Goal: Information Seeking & Learning: Learn about a topic

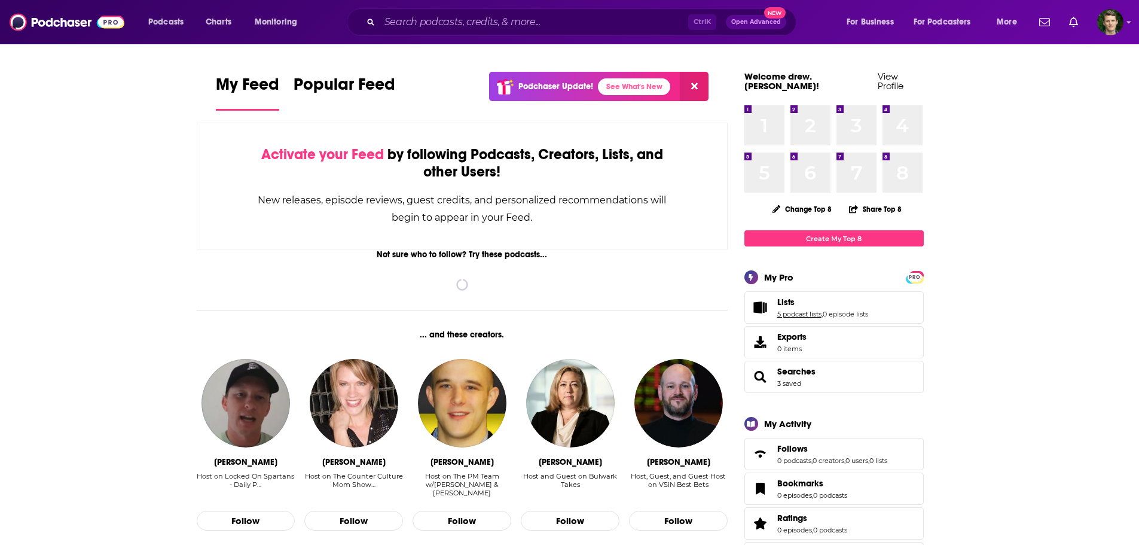
click at [811, 310] on link "5 podcast lists" at bounding box center [799, 314] width 44 height 8
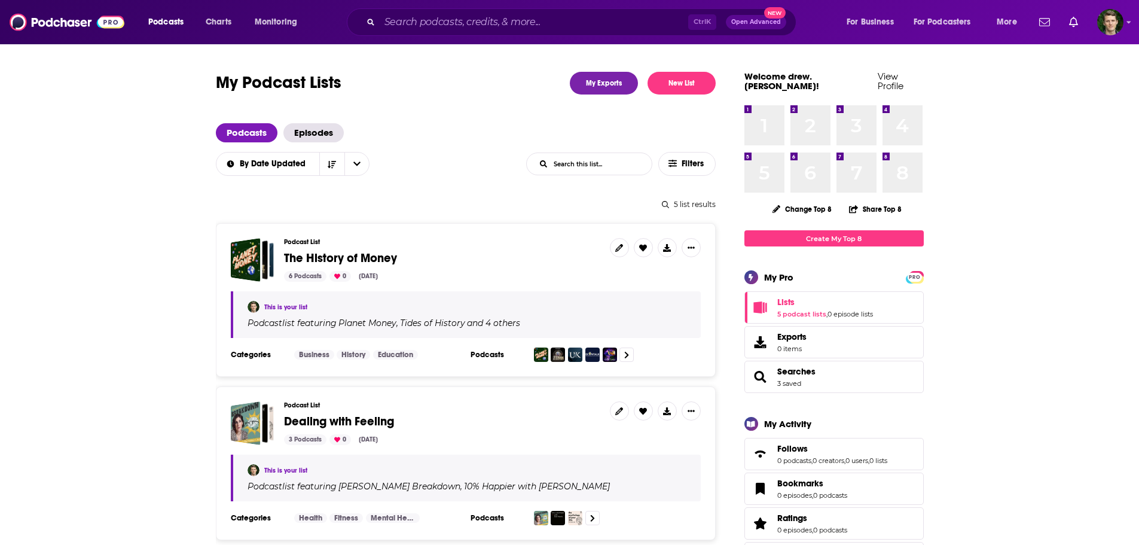
click at [313, 240] on h3 "Podcast List" at bounding box center [442, 242] width 316 height 8
click at [316, 259] on span "The History of Money" at bounding box center [340, 258] width 113 height 15
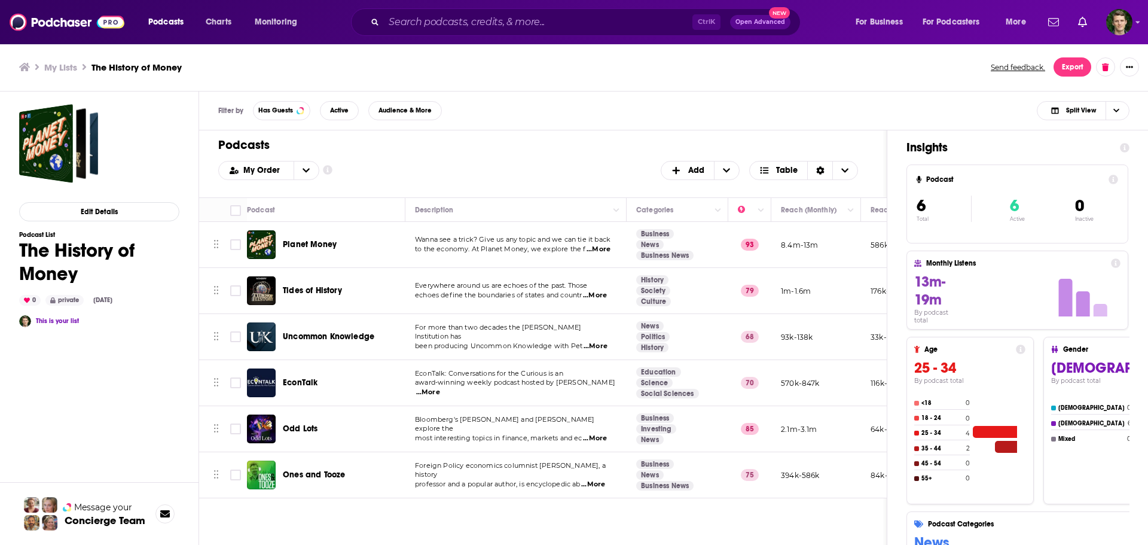
click at [310, 242] on span "Planet Money" at bounding box center [310, 244] width 54 height 10
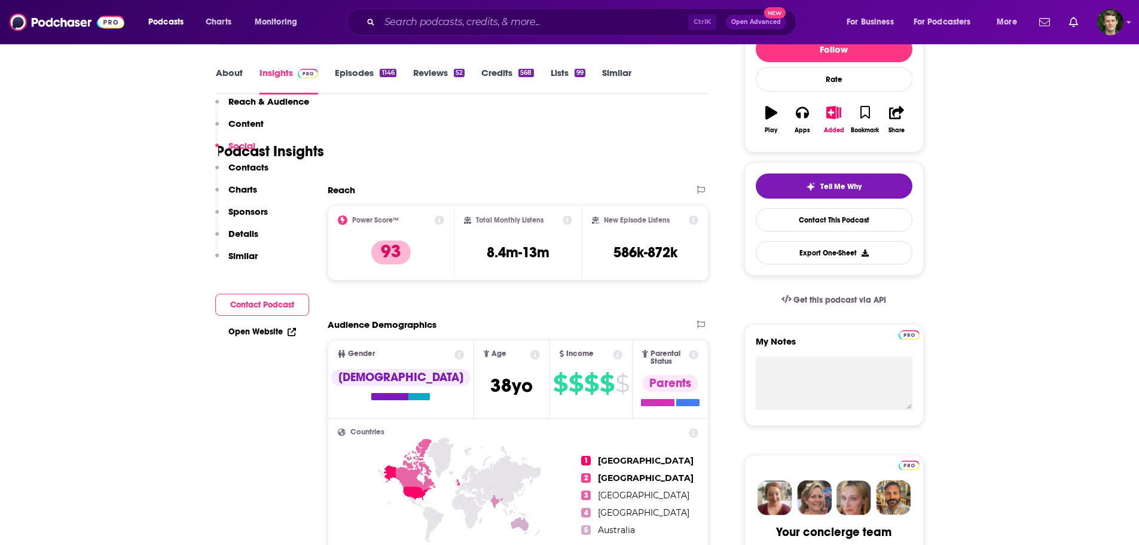
scroll to position [1794, 0]
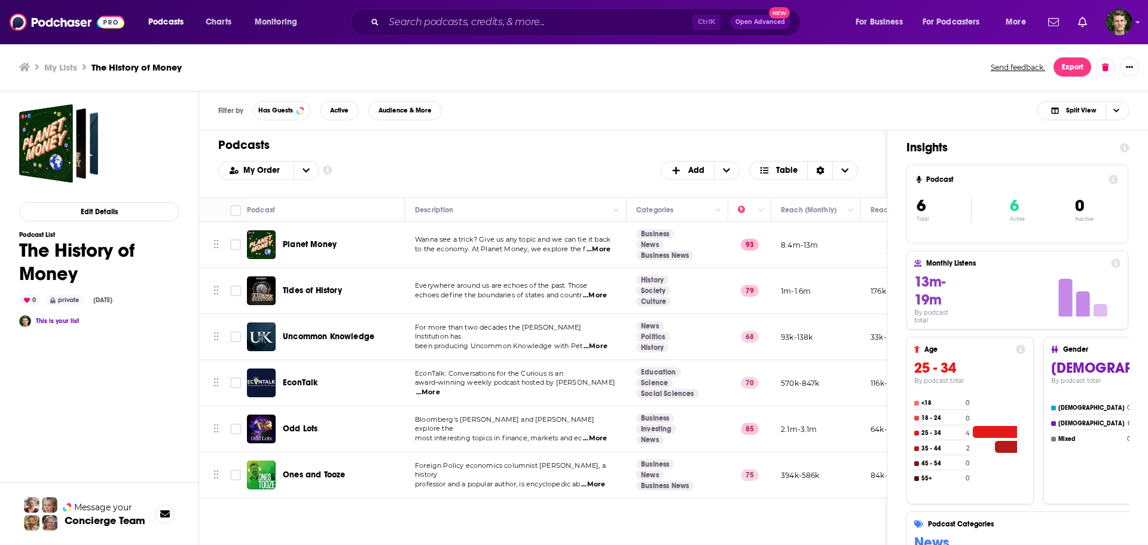
click at [326, 291] on span "Tides of History" at bounding box center [312, 290] width 59 height 10
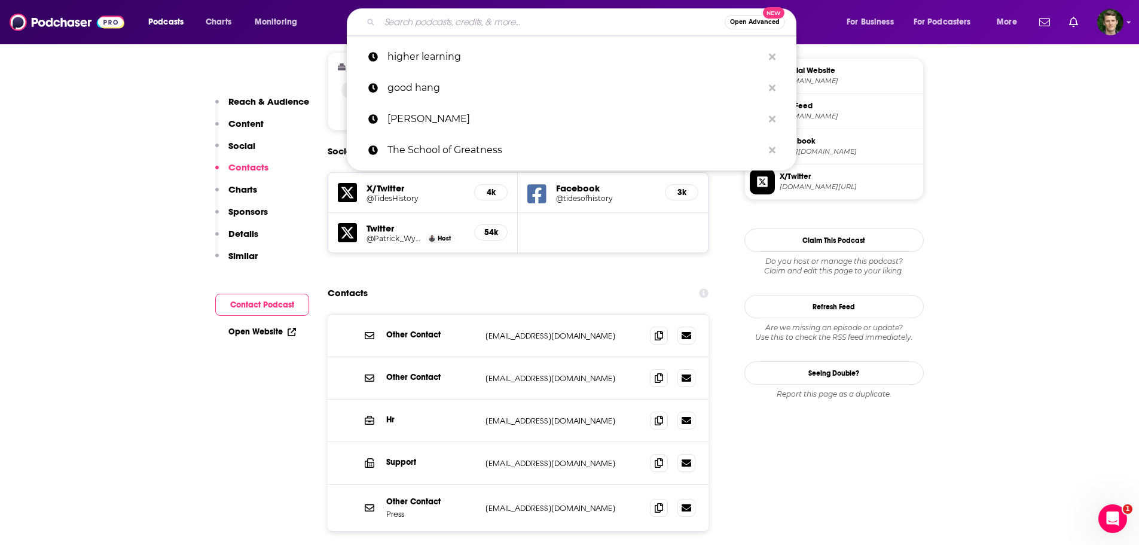
click at [425, 23] on input "Search podcasts, credits, & more..." at bounding box center [552, 22] width 345 height 19
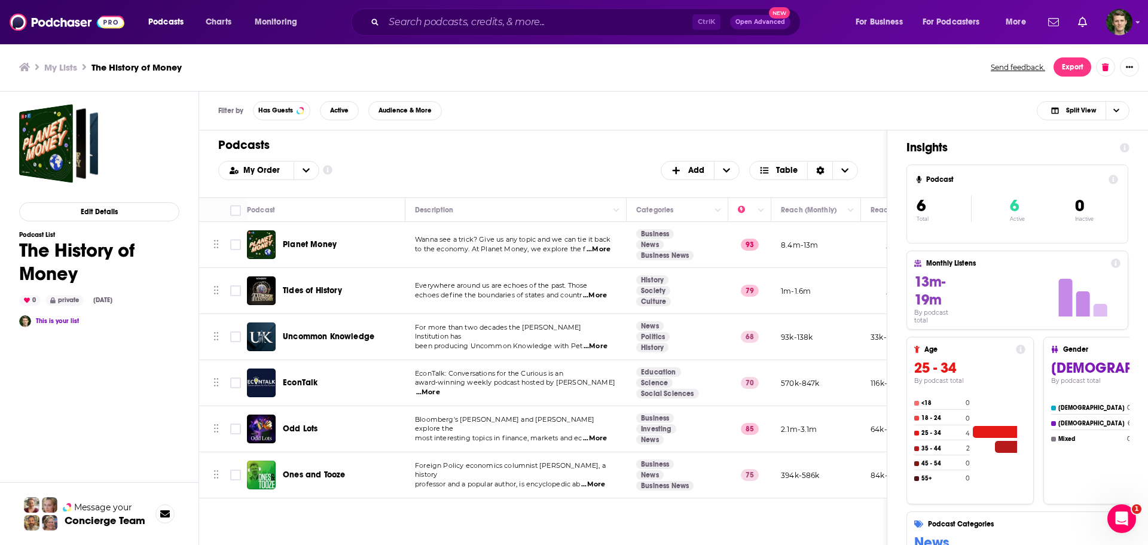
click at [312, 338] on span "Uncommon Knowledge" at bounding box center [328, 336] width 91 height 10
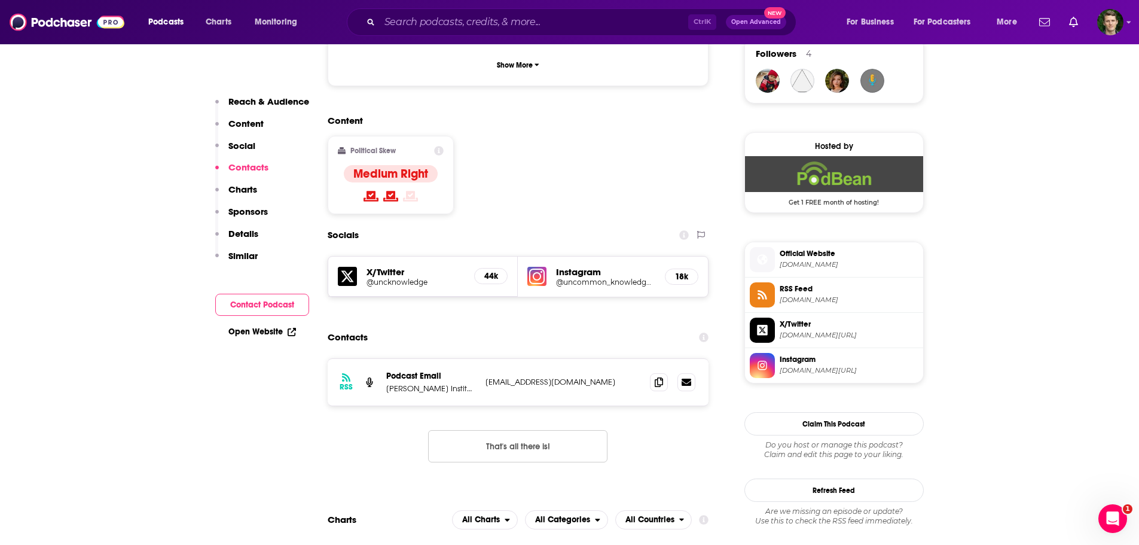
scroll to position [1016, 0]
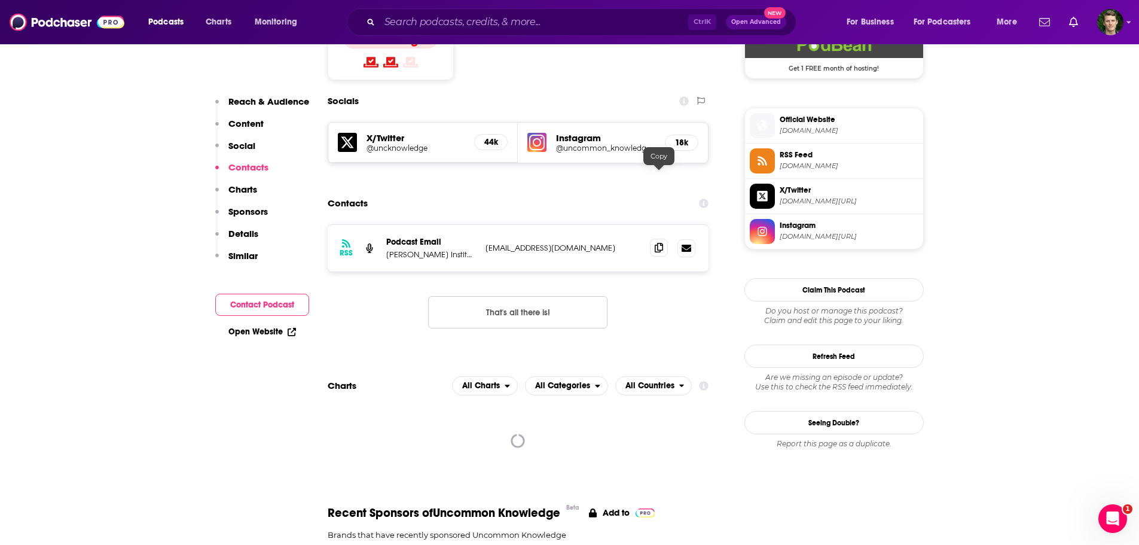
click at [661, 243] on icon at bounding box center [659, 248] width 8 height 10
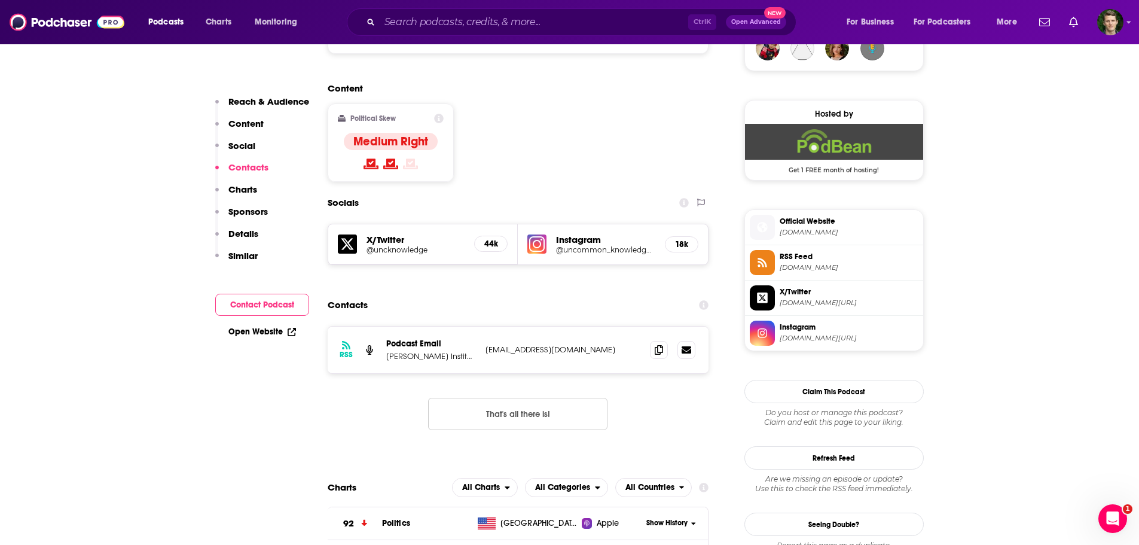
scroll to position [897, 0]
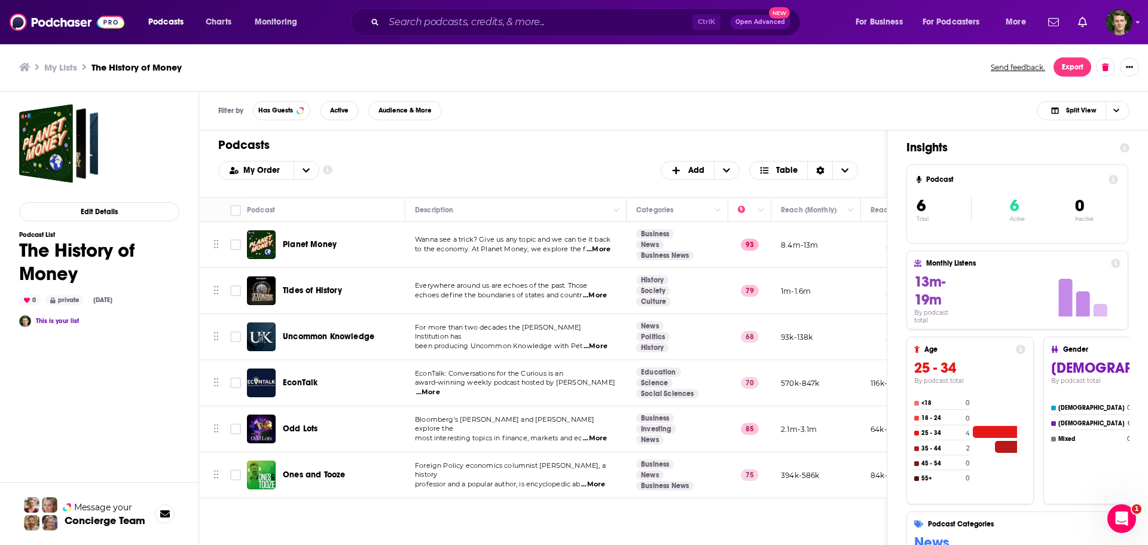
click at [304, 291] on span "Tides of History" at bounding box center [312, 290] width 59 height 10
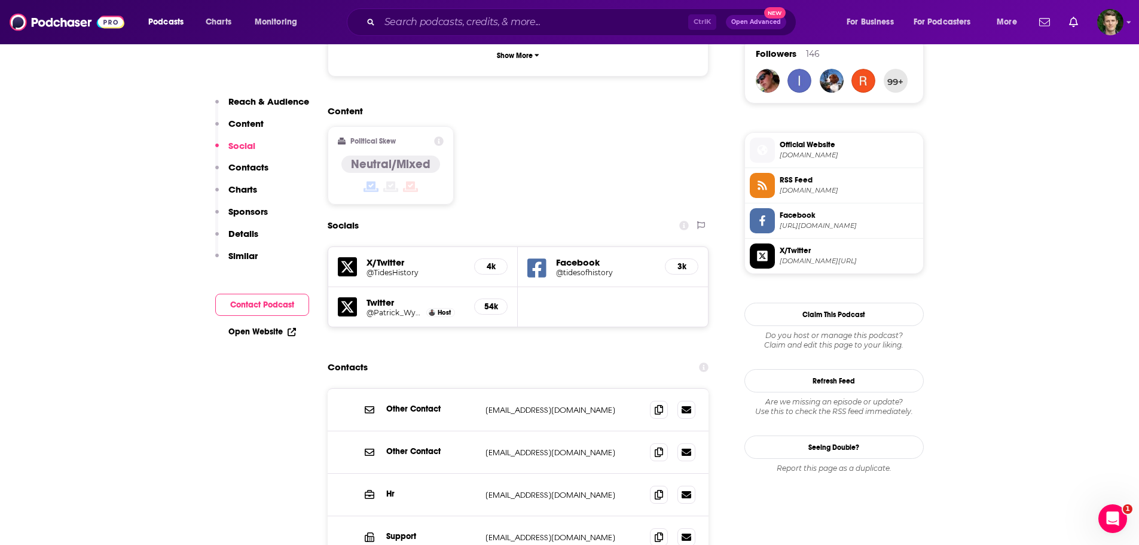
scroll to position [957, 0]
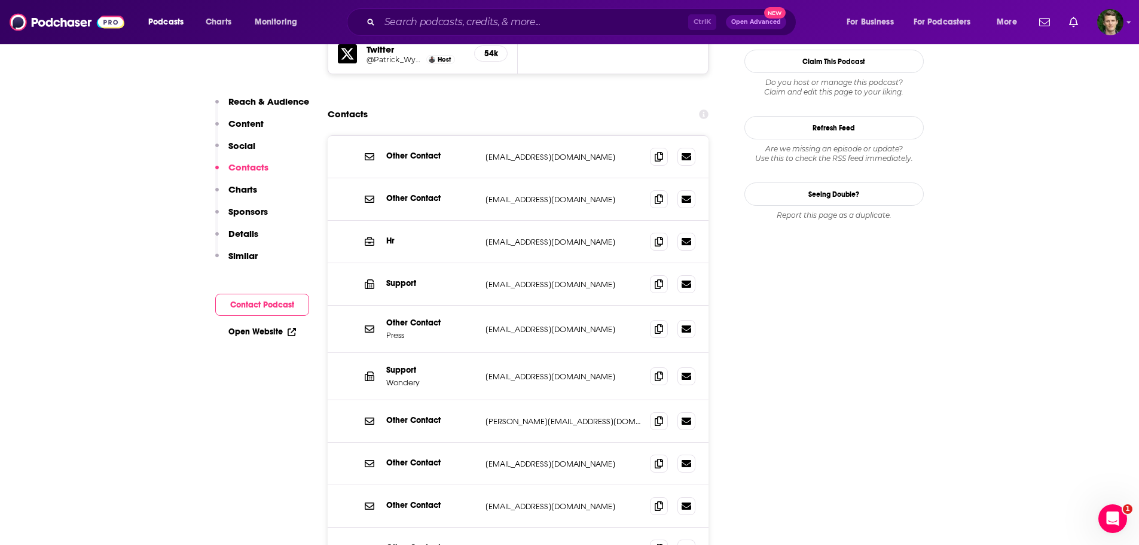
scroll to position [1136, 0]
click at [655, 542] on icon at bounding box center [659, 547] width 8 height 10
click at [657, 415] on icon at bounding box center [659, 420] width 8 height 10
click at [654, 319] on span at bounding box center [659, 328] width 18 height 18
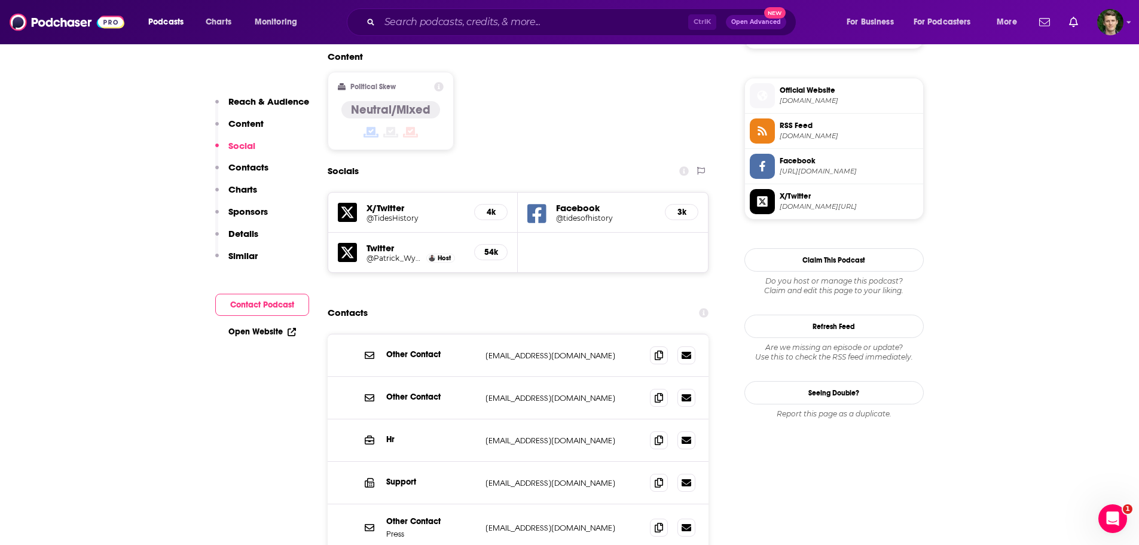
scroll to position [777, 0]
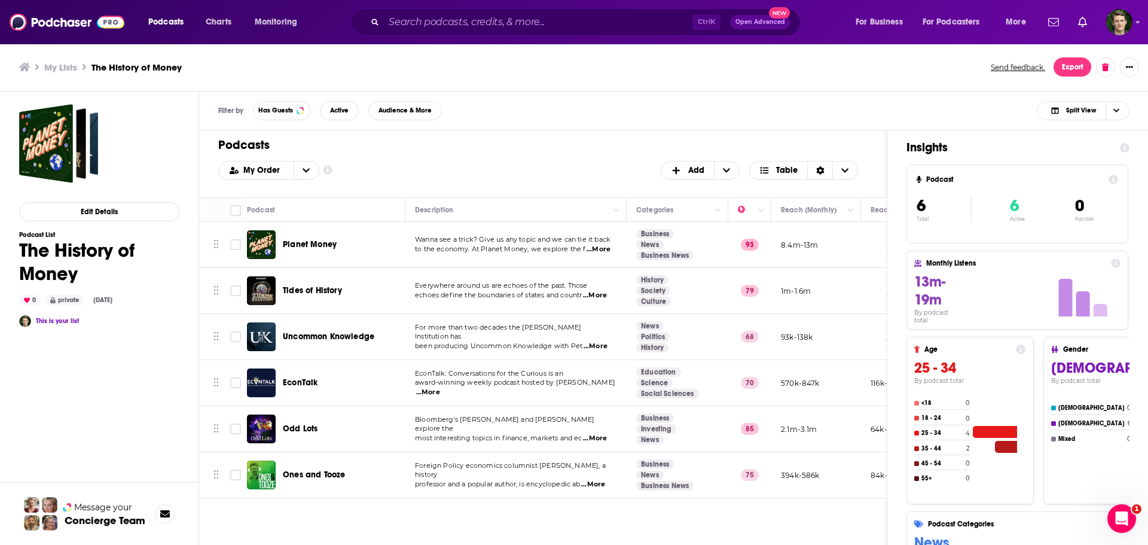
click at [288, 398] on td "EconTalk" at bounding box center [326, 383] width 158 height 46
click at [295, 390] on div "EconTalk" at bounding box center [345, 382] width 124 height 29
click at [299, 384] on div "Podcasts Charts Monitoring Ctrl K Open Advanced New For Business For Podcasters…" at bounding box center [574, 272] width 1148 height 545
click at [588, 145] on h1 "Podcasts" at bounding box center [538, 145] width 640 height 15
click at [298, 379] on div "Podcasts Charts Monitoring Ctrl K Open Advanced New For Business For Podcasters…" at bounding box center [574, 272] width 1148 height 545
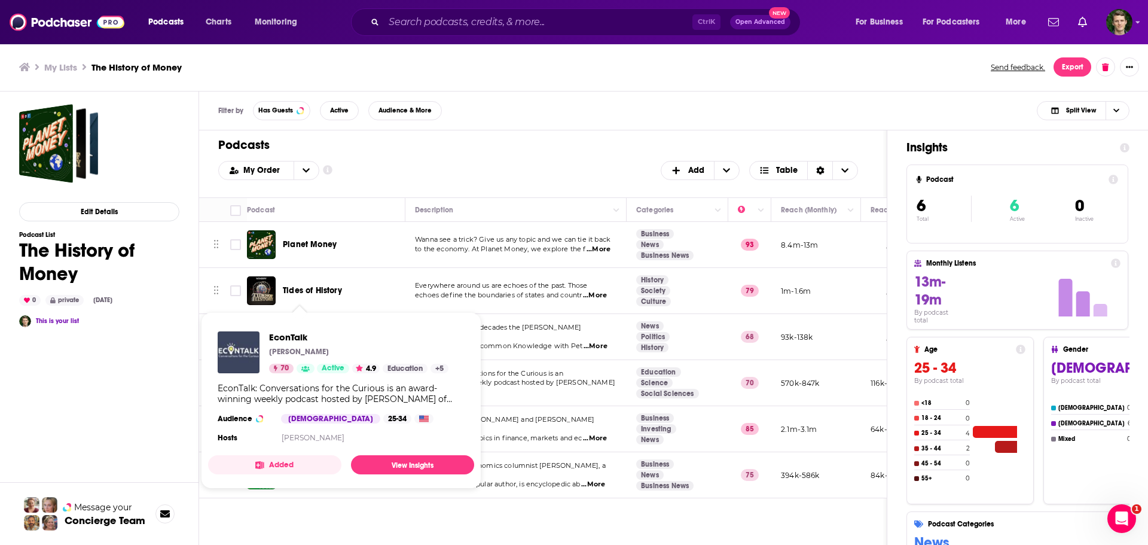
click at [248, 358] on img "EconTalk" at bounding box center [239, 352] width 42 height 42
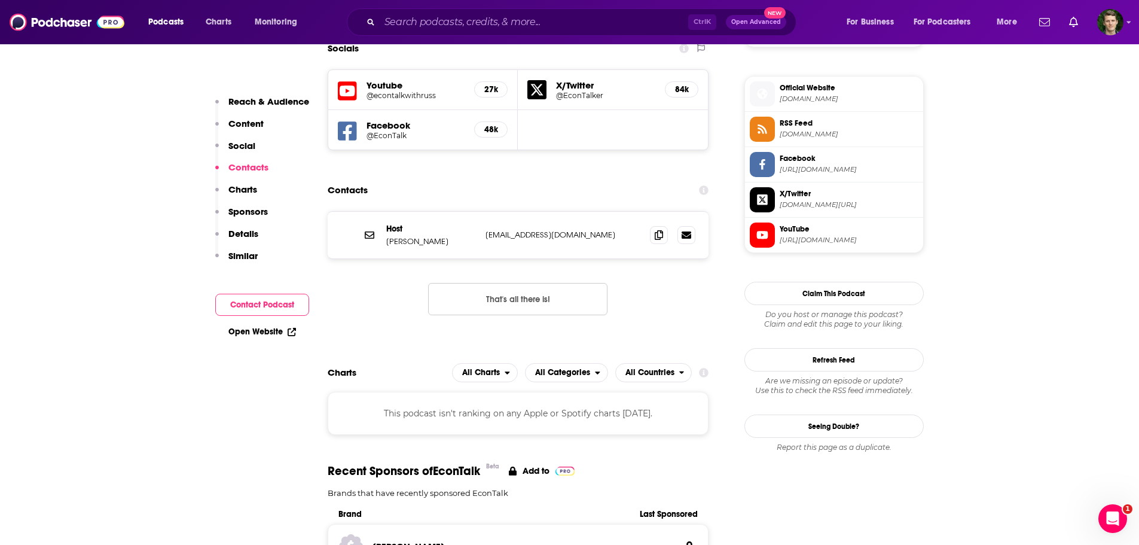
scroll to position [1076, 0]
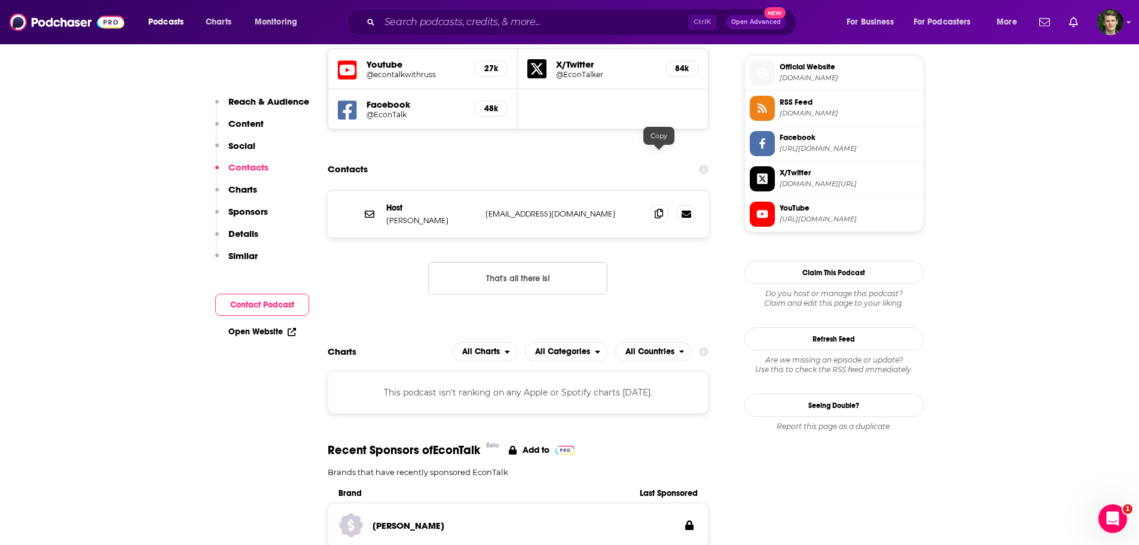
click at [662, 209] on icon at bounding box center [659, 214] width 8 height 10
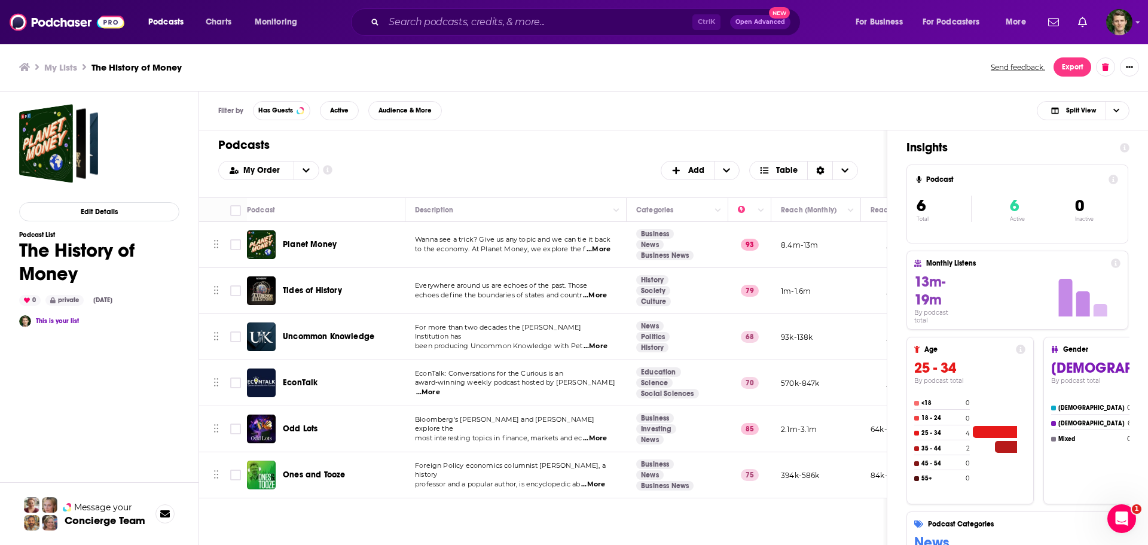
click at [291, 422] on div "Odd Lots" at bounding box center [345, 428] width 124 height 29
click at [289, 426] on span "Odd Lots" at bounding box center [300, 428] width 35 height 10
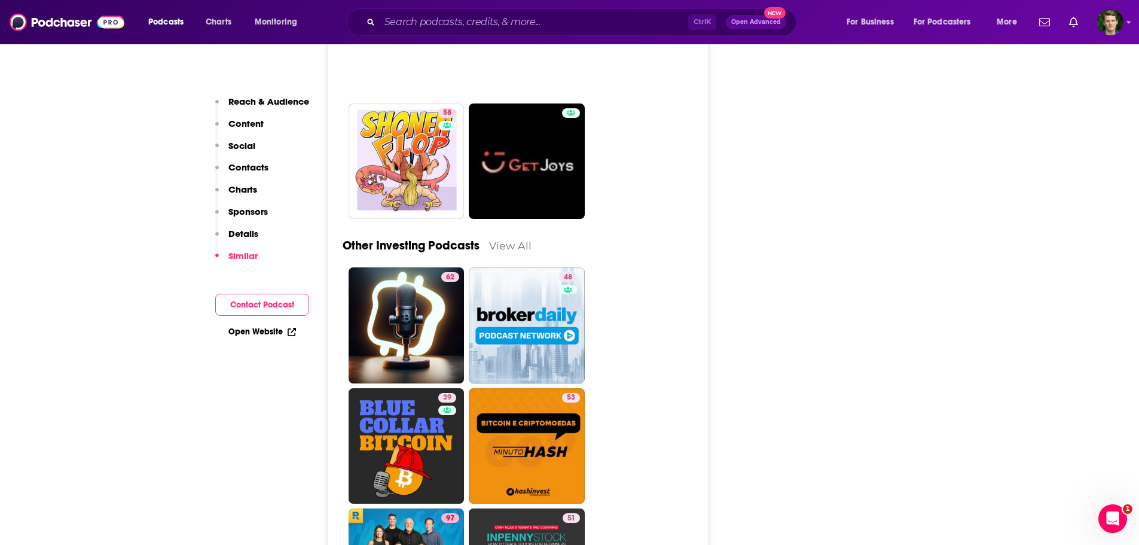
click at [246, 167] on p "Contacts" at bounding box center [248, 166] width 40 height 11
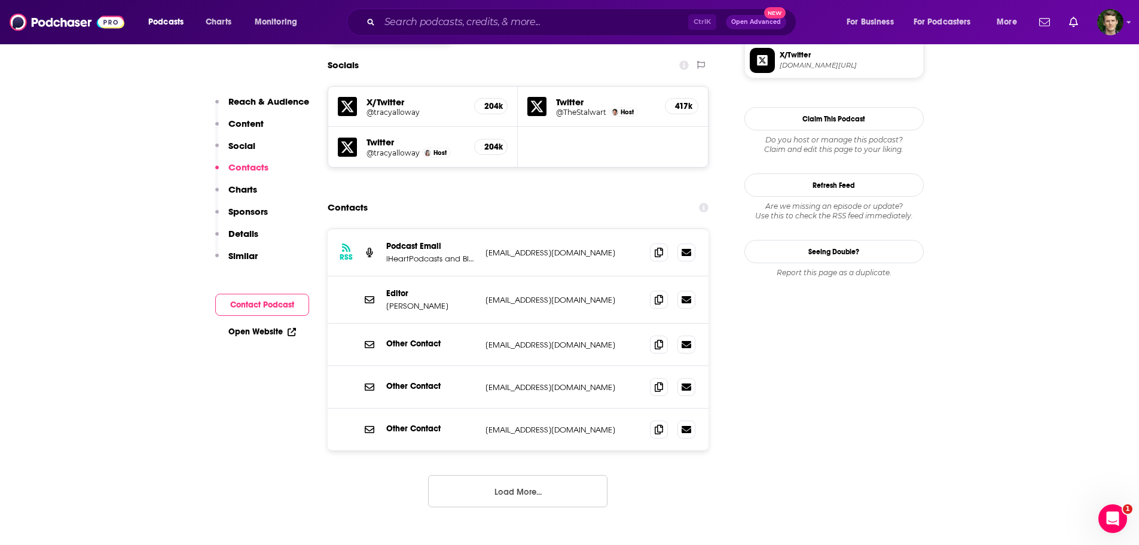
scroll to position [1025, 0]
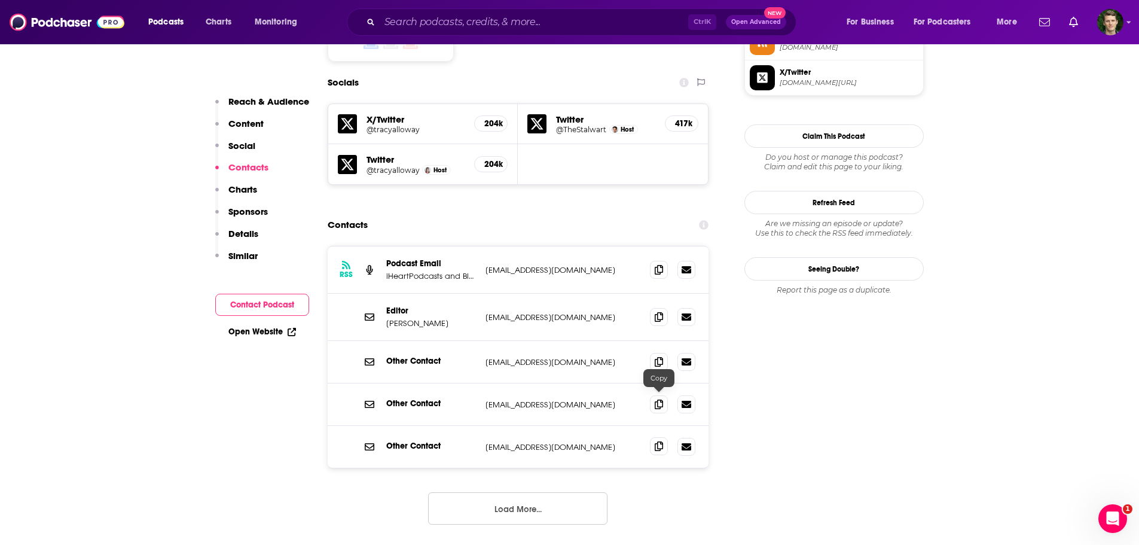
click at [660, 441] on icon at bounding box center [659, 446] width 8 height 10
click at [667, 307] on span at bounding box center [659, 316] width 18 height 18
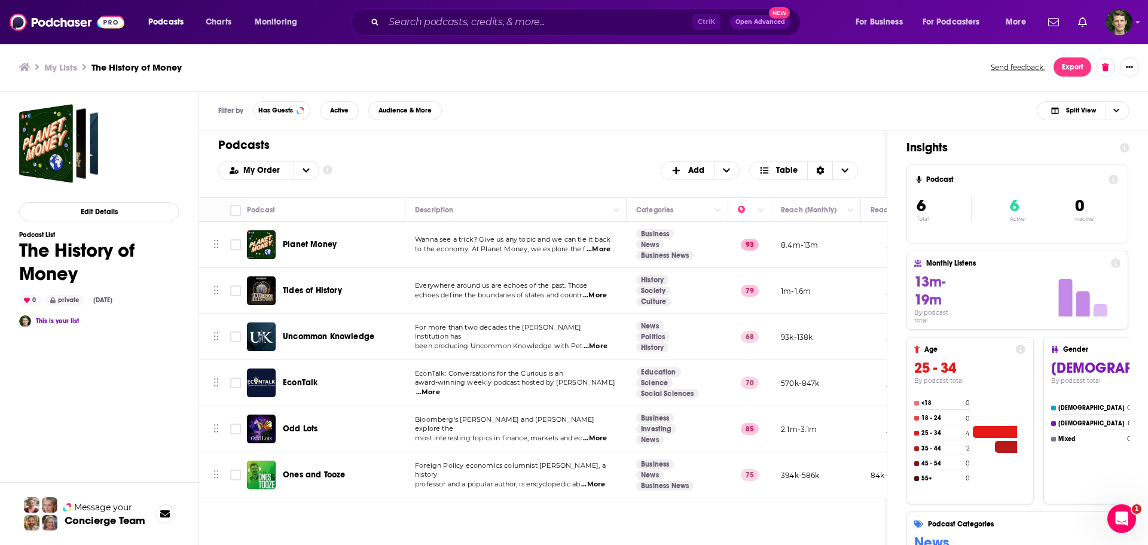
click at [304, 469] on span "Ones and Tooze" at bounding box center [314, 475] width 62 height 12
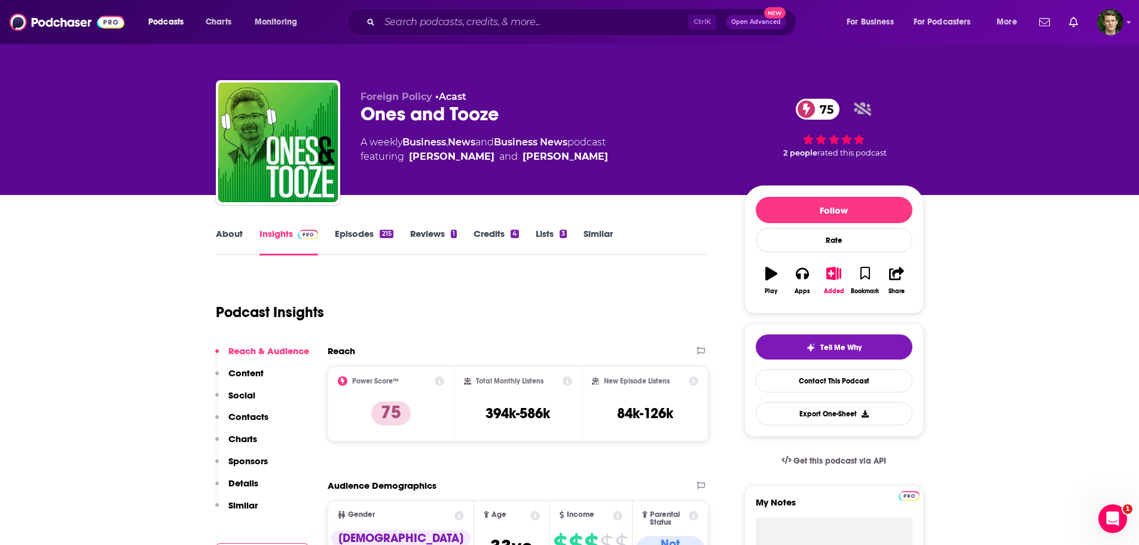
click at [248, 415] on p "Contacts" at bounding box center [248, 416] width 40 height 11
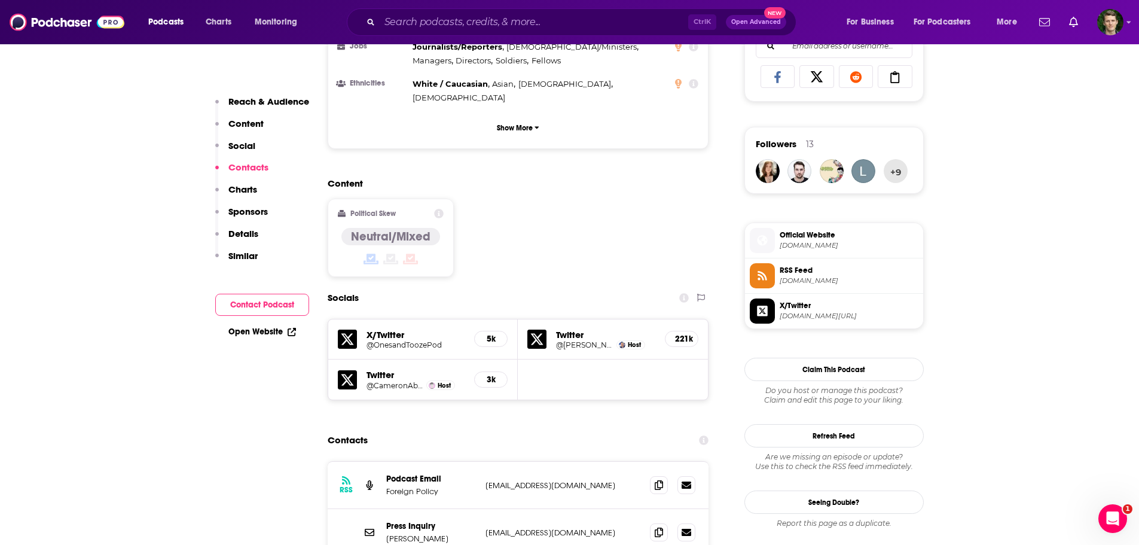
scroll to position [998, 0]
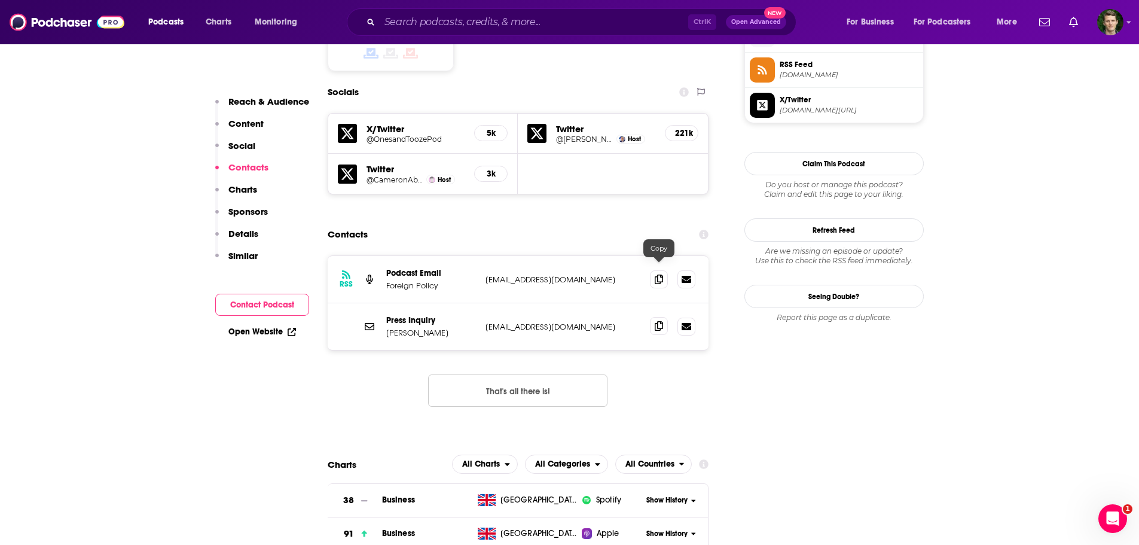
click at [667, 317] on span at bounding box center [659, 326] width 18 height 18
click at [668, 270] on div at bounding box center [672, 279] width 45 height 18
click at [661, 274] on icon at bounding box center [659, 279] width 8 height 10
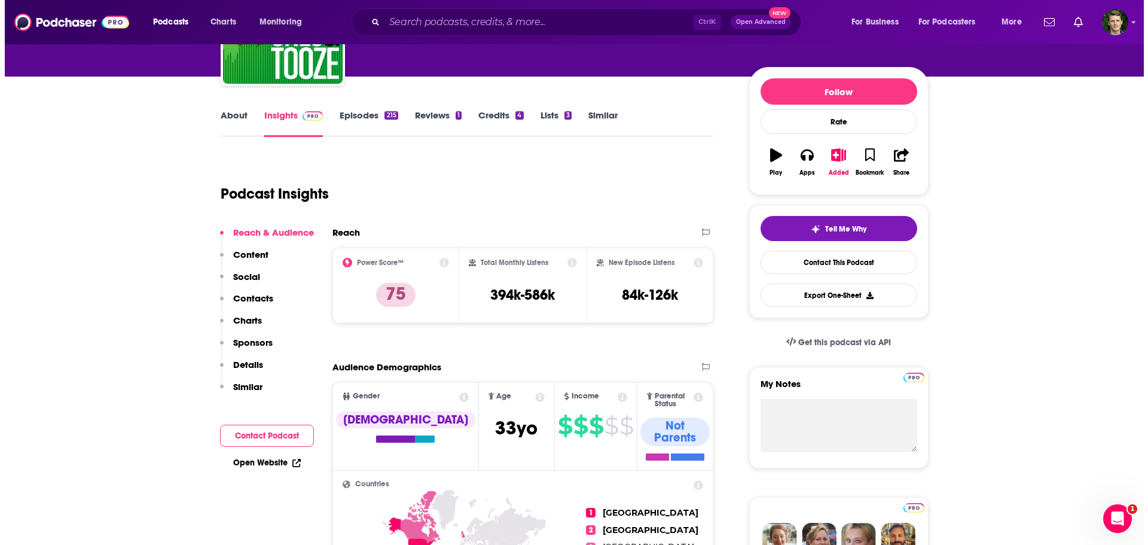
scroll to position [0, 0]
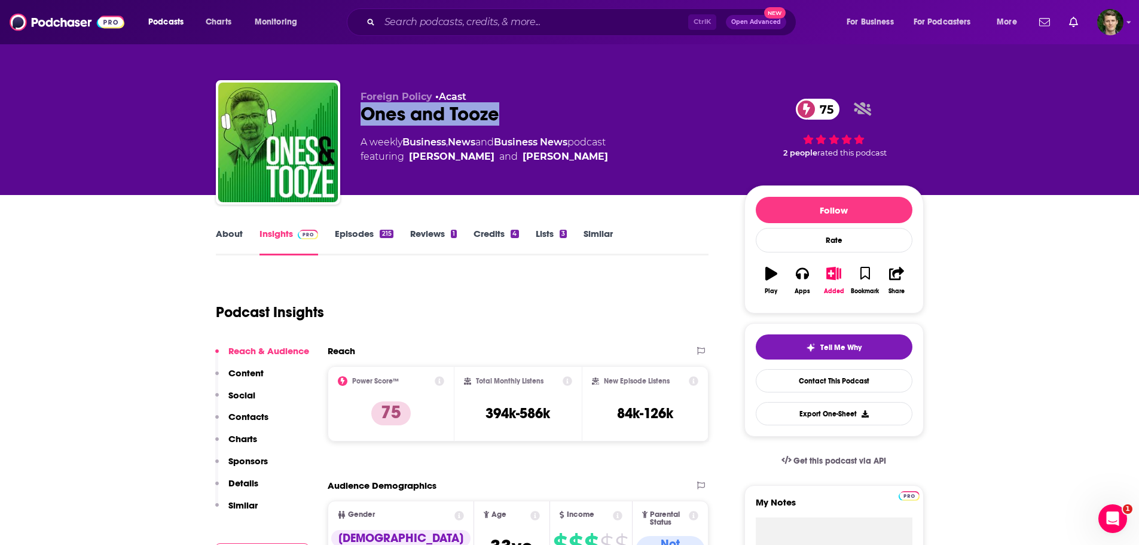
drag, startPoint x: 501, startPoint y: 109, endPoint x: 363, endPoint y: 118, distance: 138.4
click at [363, 118] on div "Ones and Tooze 75" at bounding box center [543, 113] width 365 height 23
copy h2 "Ones and Tooze"
